Goal: Find specific page/section: Find specific page/section

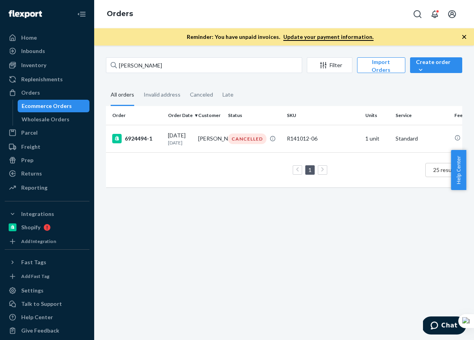
drag, startPoint x: 0, startPoint y: 0, endPoint x: 106, endPoint y: 63, distance: 123.4
click at [106, 63] on input "[PERSON_NAME]" at bounding box center [204, 65] width 196 height 16
type input "[PERSON_NAME]"
click at [153, 150] on td "5249622-1" at bounding box center [135, 138] width 59 height 27
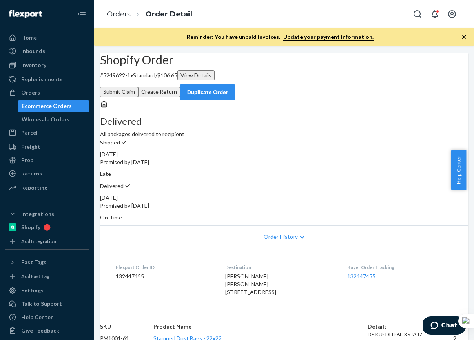
click at [64, 105] on div "Ecommerce Orders" at bounding box center [47, 106] width 50 height 8
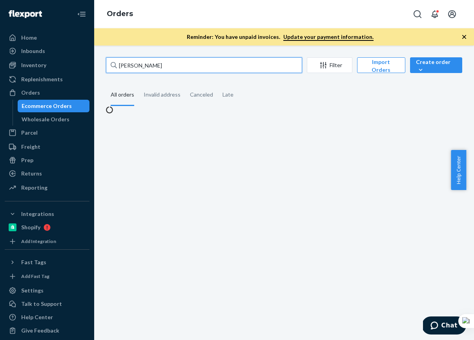
click at [197, 66] on input "[PERSON_NAME]" at bounding box center [204, 65] width 196 height 16
paste input "[PERSON_NAME] De La [PERSON_NAME]"
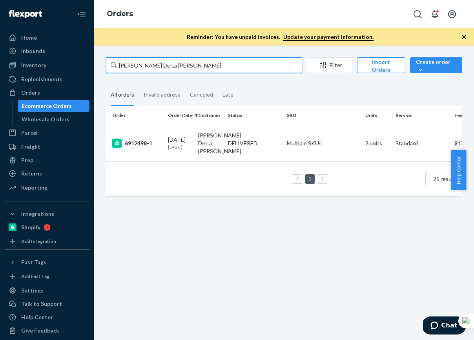
type input "[PERSON_NAME] De La [PERSON_NAME]"
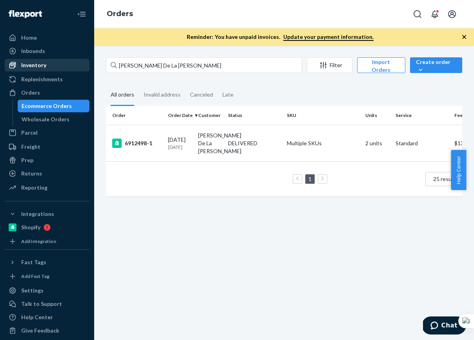
click at [36, 61] on div "Inventory" at bounding box center [33, 65] width 25 height 8
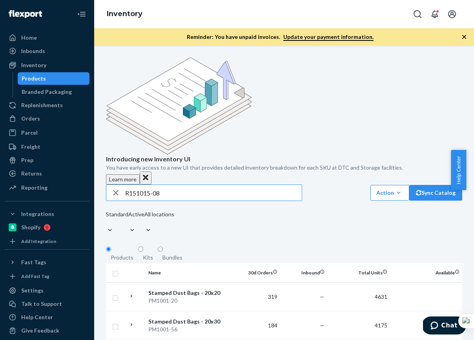
type input "R151015-08"
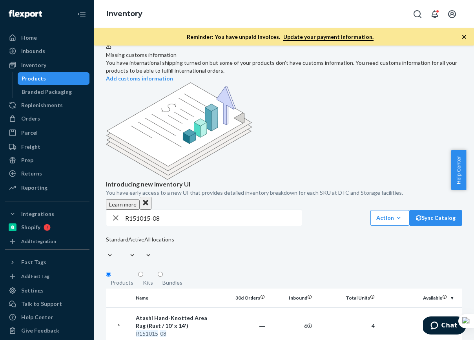
scroll to position [0, 11]
click at [33, 117] on div "Orders" at bounding box center [30, 118] width 19 height 8
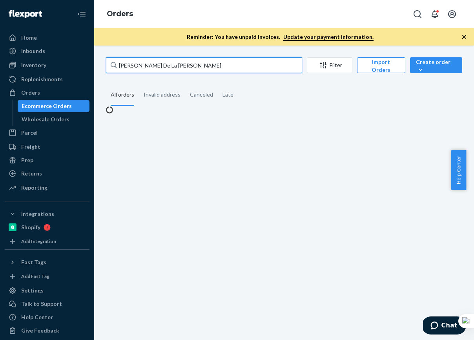
click at [175, 65] on input "[PERSON_NAME] De La [PERSON_NAME]" at bounding box center [204, 65] width 196 height 16
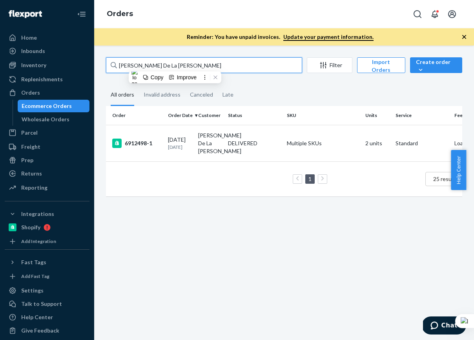
paste input "[PERSON_NAME]"
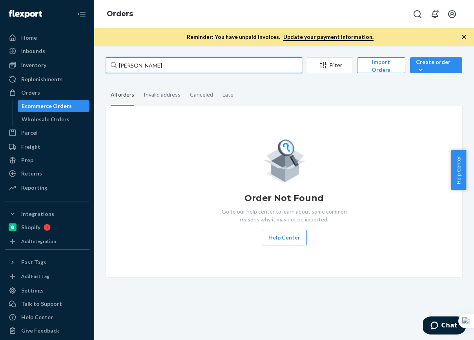
type input "[PERSON_NAME]"
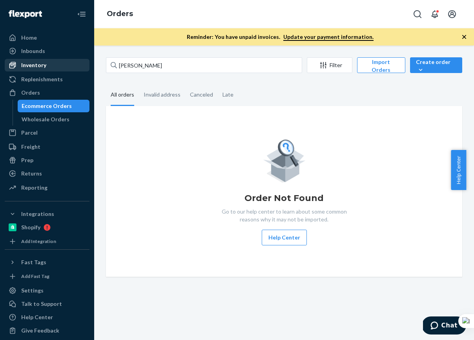
click at [41, 64] on div "Inventory" at bounding box center [33, 65] width 25 height 8
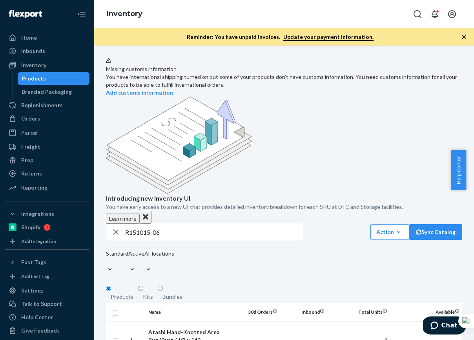
type input "R151015-06"
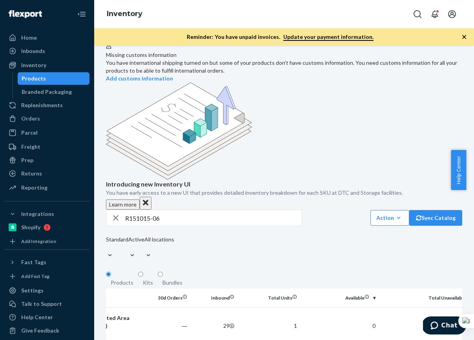
scroll to position [0, 90]
click at [39, 118] on div "Orders" at bounding box center [46, 118] width 83 height 11
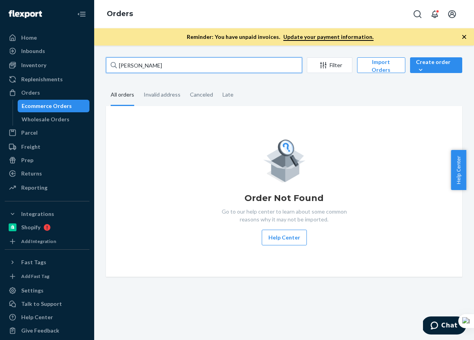
click at [173, 66] on input "[PERSON_NAME]" at bounding box center [204, 65] width 196 height 16
paste input "[PERSON_NAME] Home"
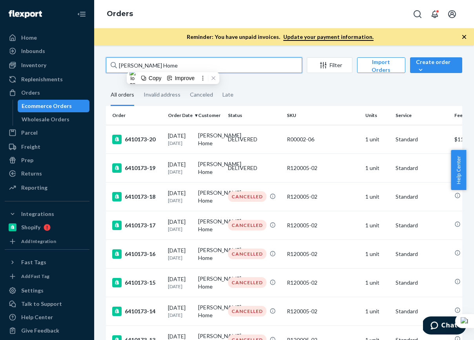
paste input "[PERSON_NAME]"
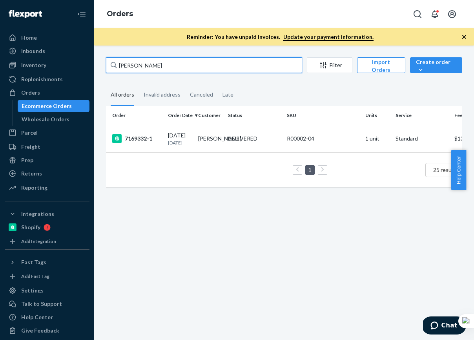
type input "[PERSON_NAME]"
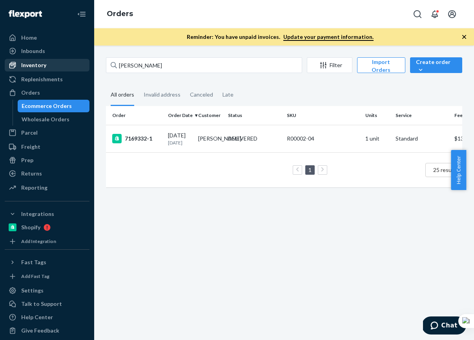
click at [45, 65] on div "Inventory" at bounding box center [46, 65] width 83 height 11
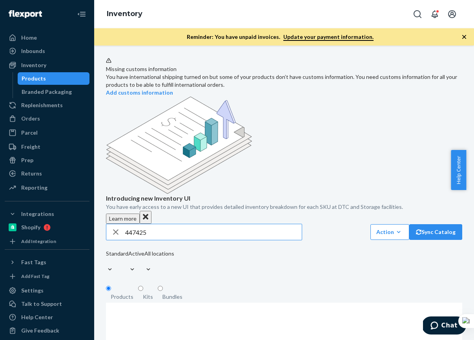
click at [178, 224] on input "447425" at bounding box center [213, 232] width 176 height 16
paste input "R141010-03"
type input "R141010-03"
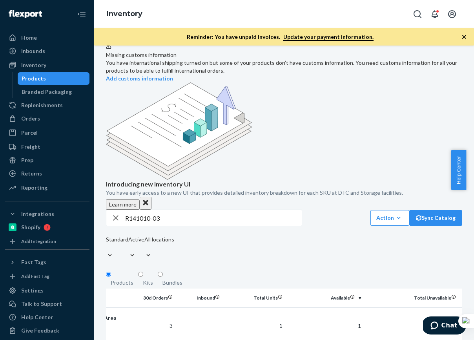
scroll to position [0, 124]
click at [41, 121] on div "Orders" at bounding box center [46, 118] width 83 height 11
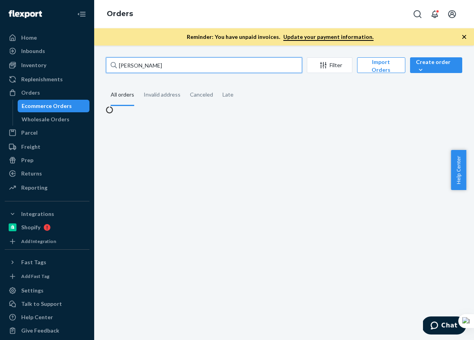
click at [185, 69] on input "[PERSON_NAME]" at bounding box center [204, 65] width 196 height 16
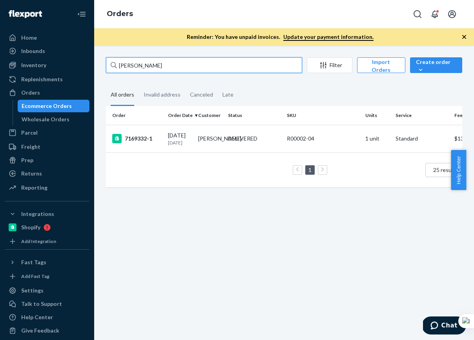
click at [187, 66] on input "[PERSON_NAME]" at bounding box center [204, 65] width 196 height 16
paste input "[PERSON_NAME]"
type input "[PERSON_NAME]"
